Goal: Task Accomplishment & Management: Manage account settings

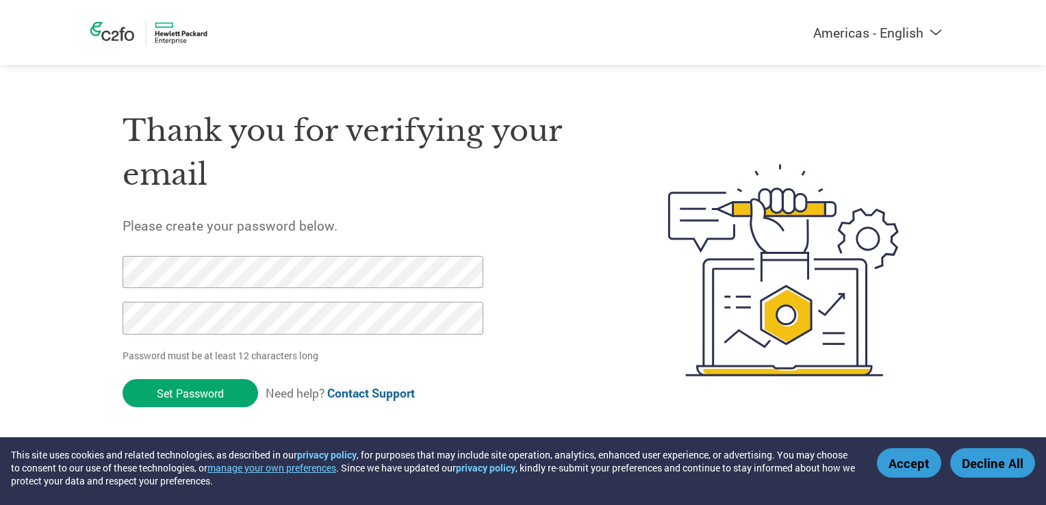
click at [209, 392] on input "Set Password" at bounding box center [191, 393] width 136 height 28
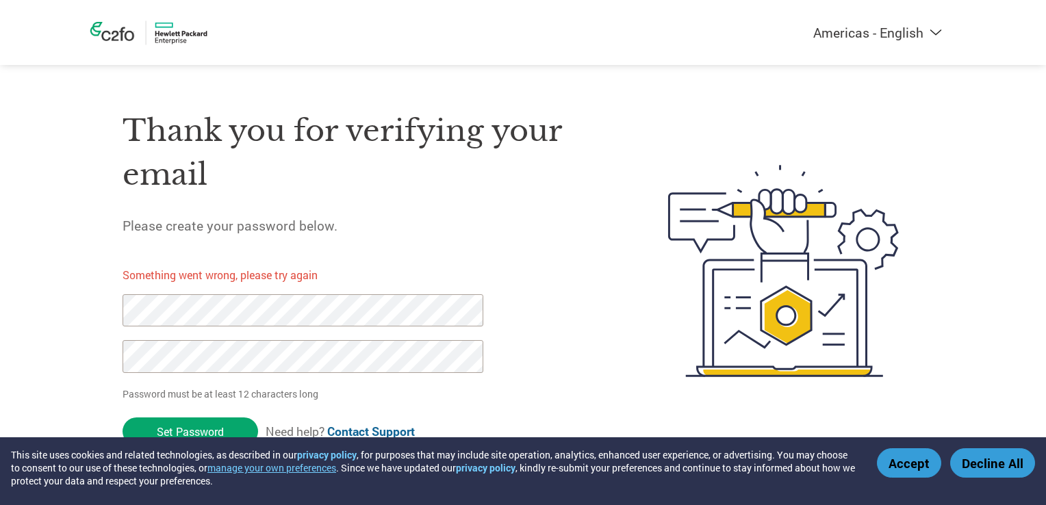
click at [548, 268] on div "Thank you for verifying your email Please create your password below. Something…" at bounding box center [363, 271] width 481 height 364
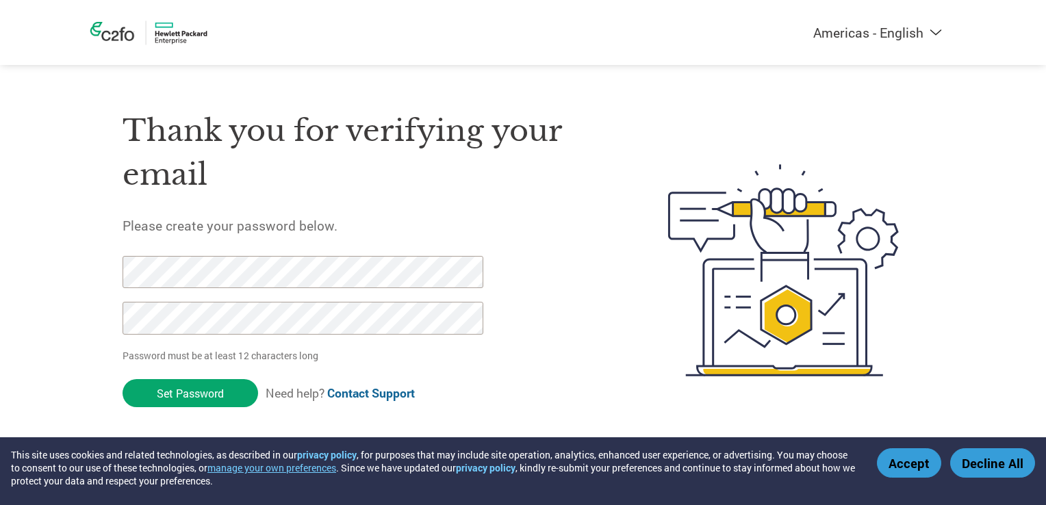
click at [901, 466] on button "Accept" at bounding box center [909, 462] width 64 height 29
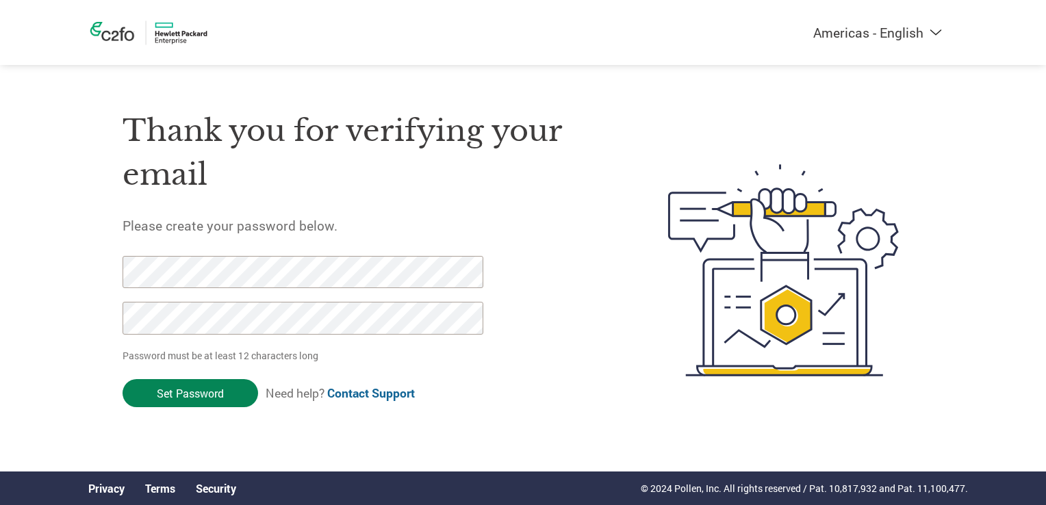
click at [184, 399] on input "Set Password" at bounding box center [191, 393] width 136 height 28
